Goal: Check status: Check status

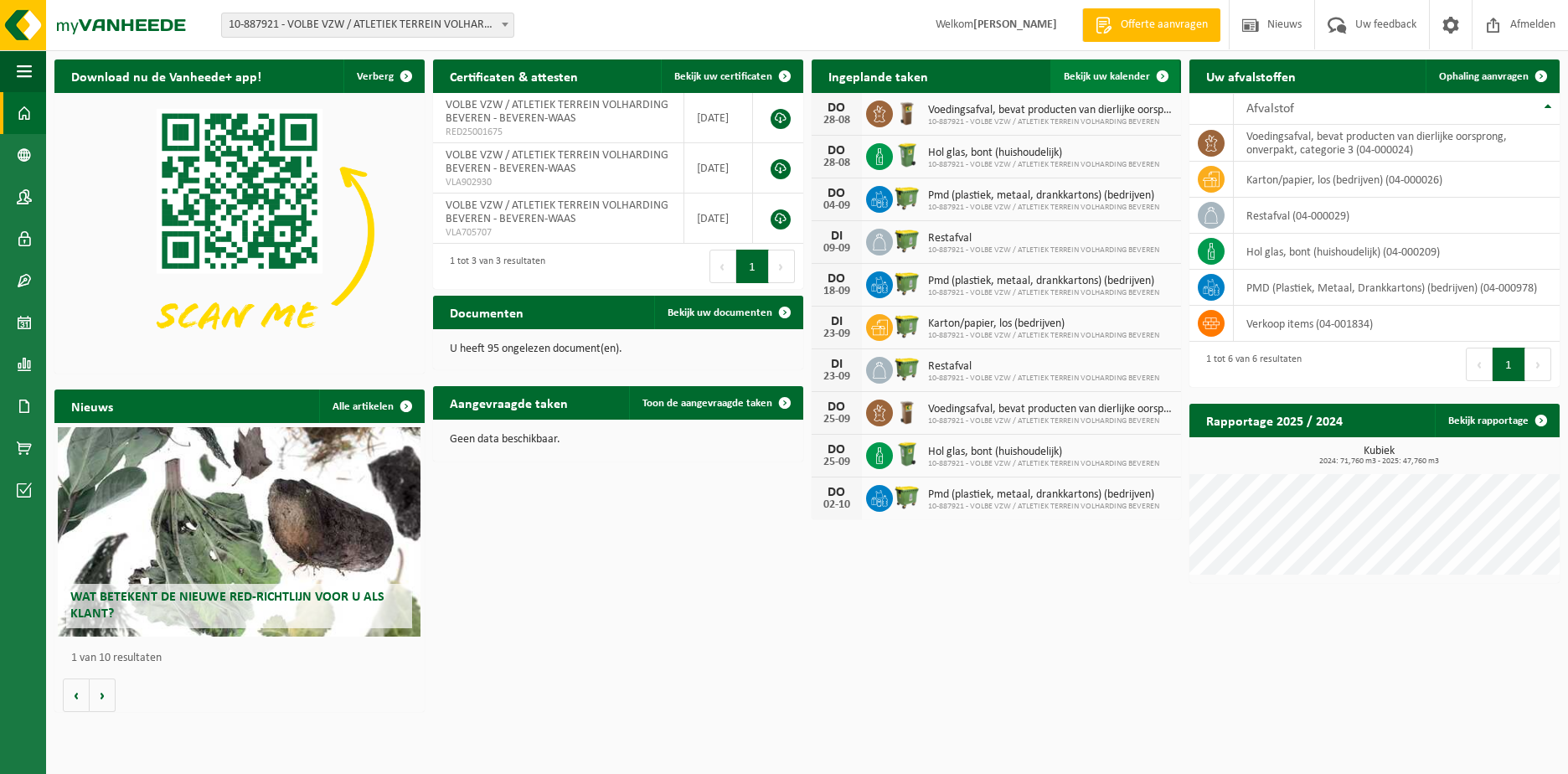
click at [1136, 78] on span "Bekijk uw kalender" at bounding box center [1107, 77] width 86 height 11
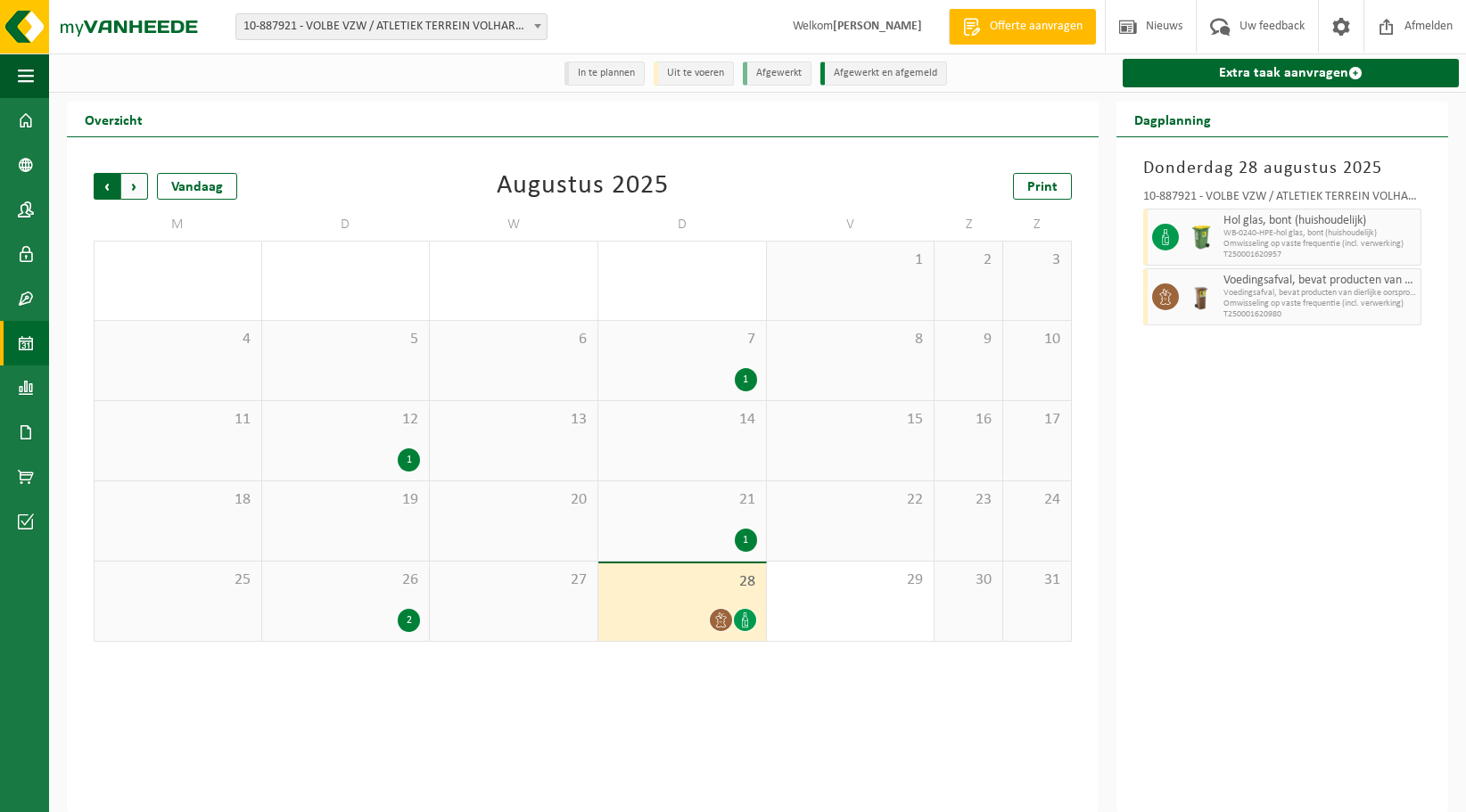
click at [136, 188] on span "Volgende" at bounding box center [133, 186] width 26 height 26
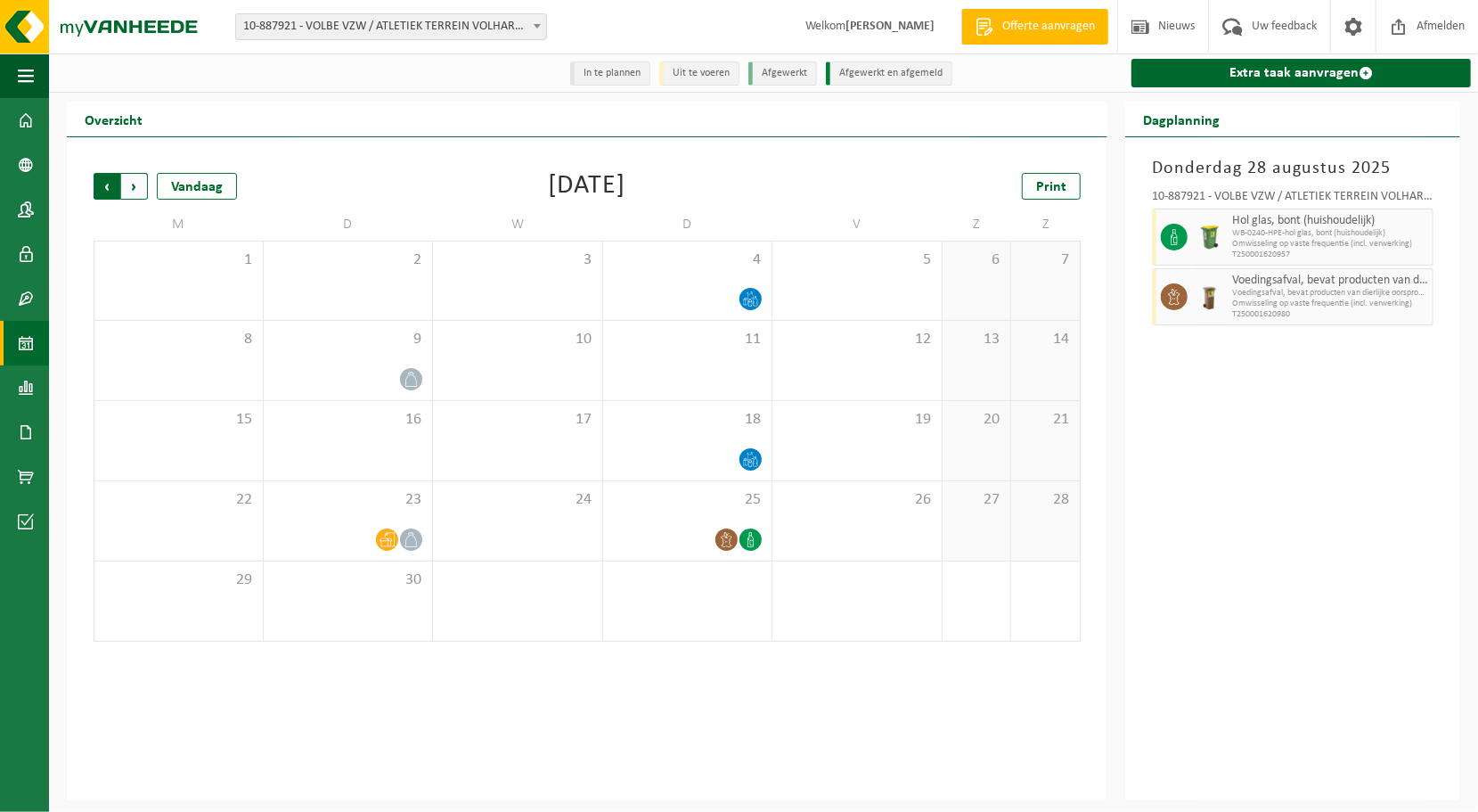
click at [139, 185] on span "Volgende" at bounding box center [133, 186] width 26 height 26
click at [137, 181] on span "Volgende" at bounding box center [133, 186] width 26 height 26
